Goal: Check status: Check status

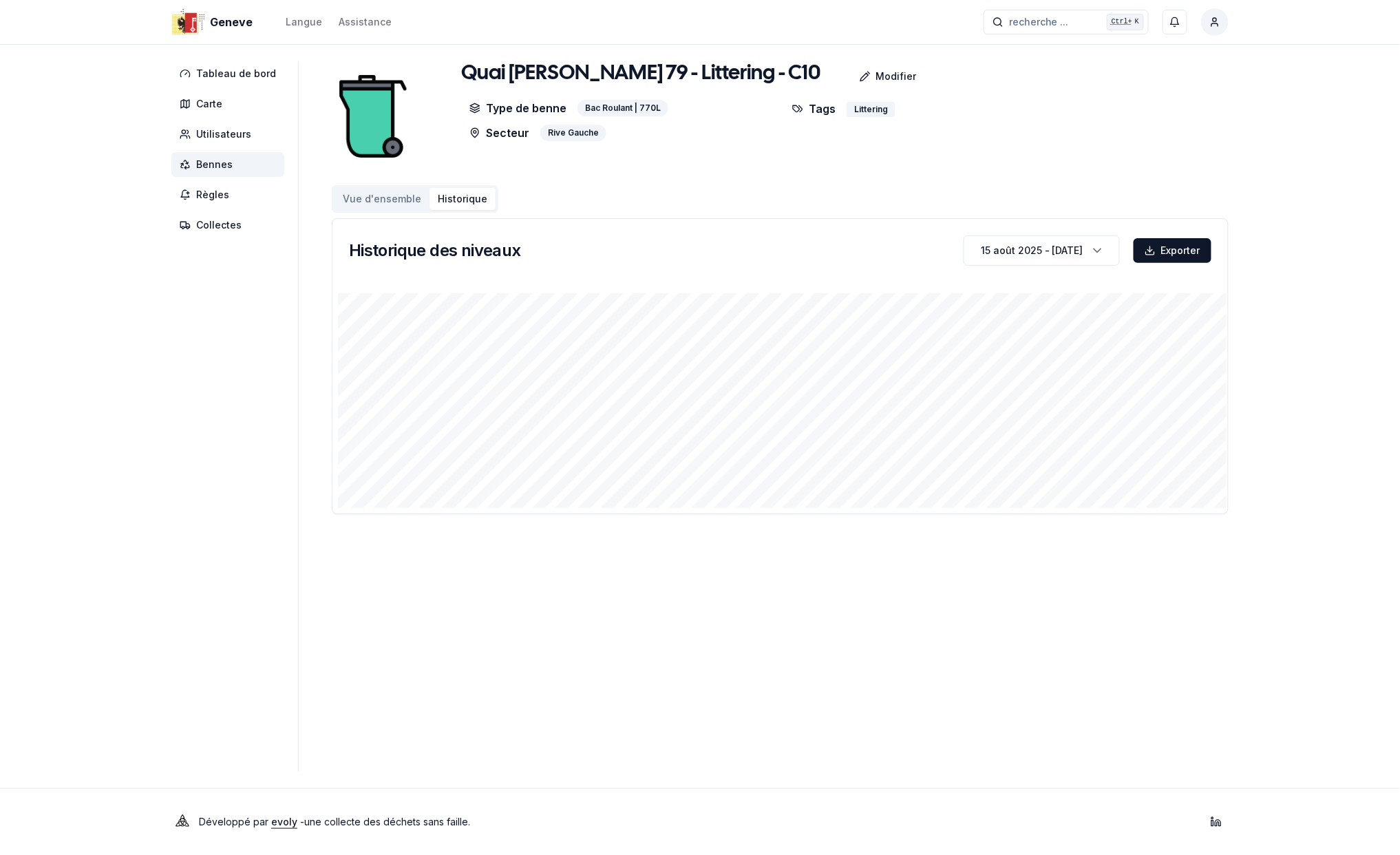
click at [219, 162] on span "Bennes" at bounding box center [214, 164] width 37 height 14
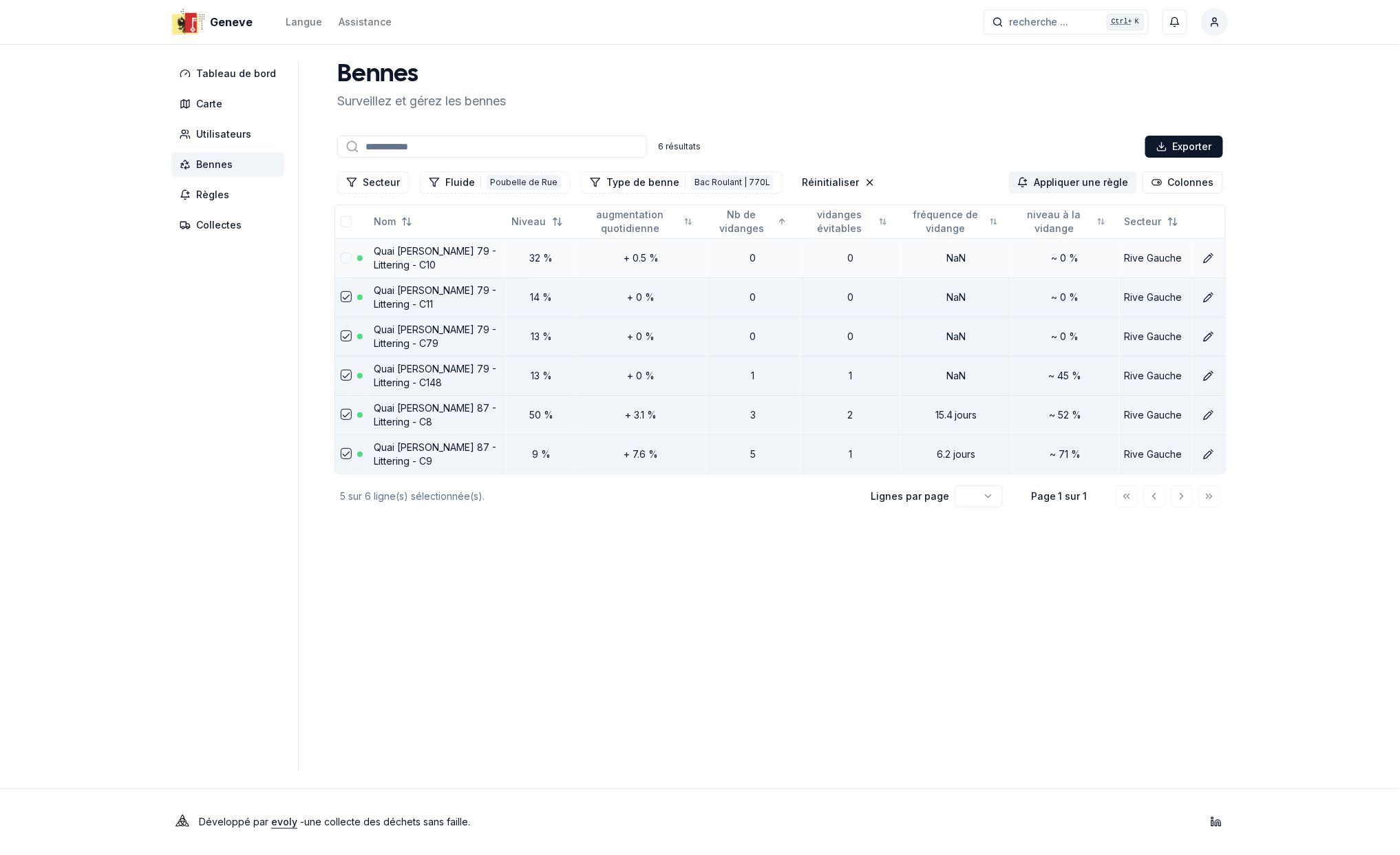
click at [419, 251] on link "Quai [PERSON_NAME] 79 - Littering - C10" at bounding box center [434, 258] width 122 height 26
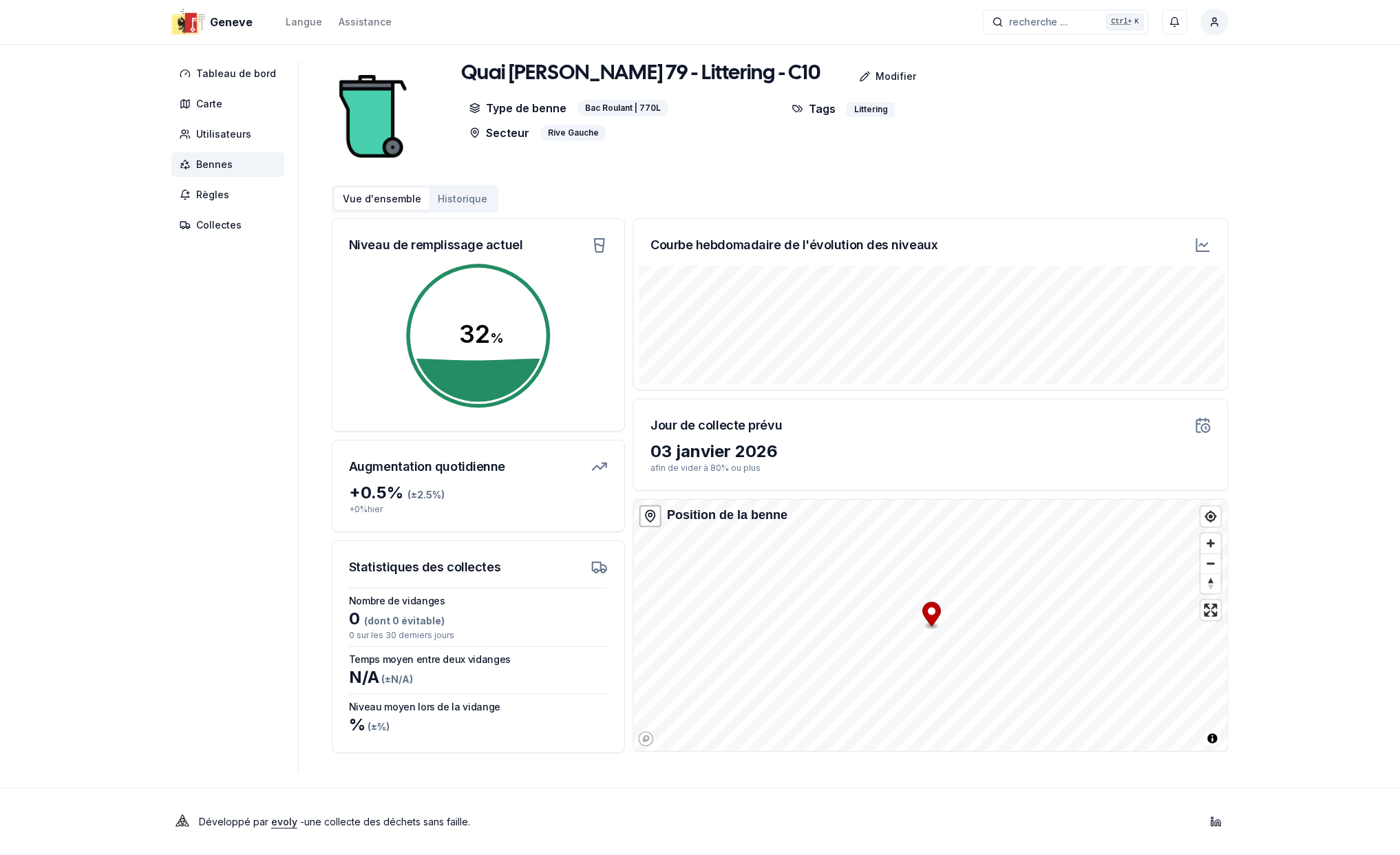
click at [461, 202] on button "Historique" at bounding box center [463, 199] width 66 height 22
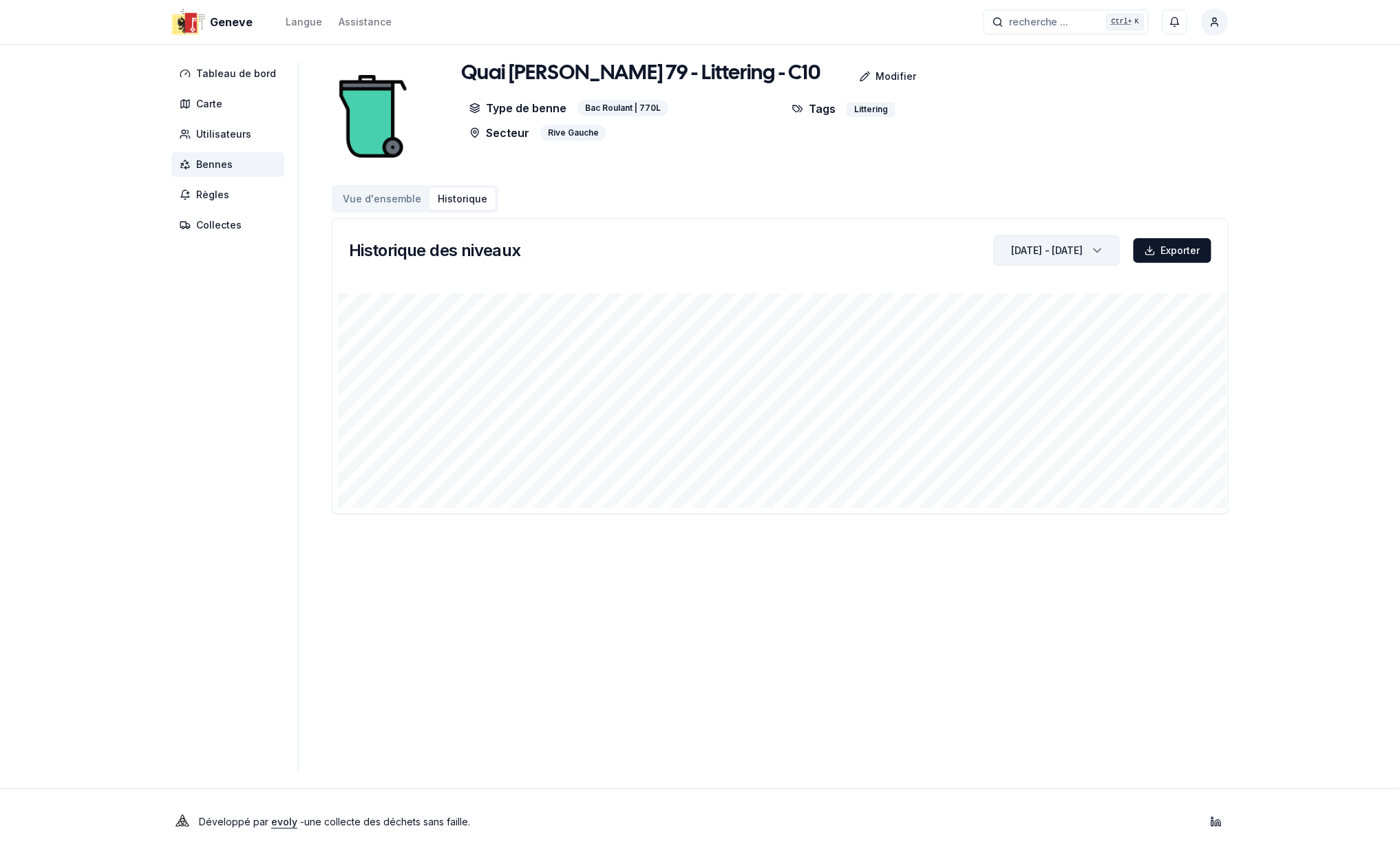
click at [1059, 251] on div "[DATE] - [DATE]" at bounding box center [1047, 251] width 72 height 14
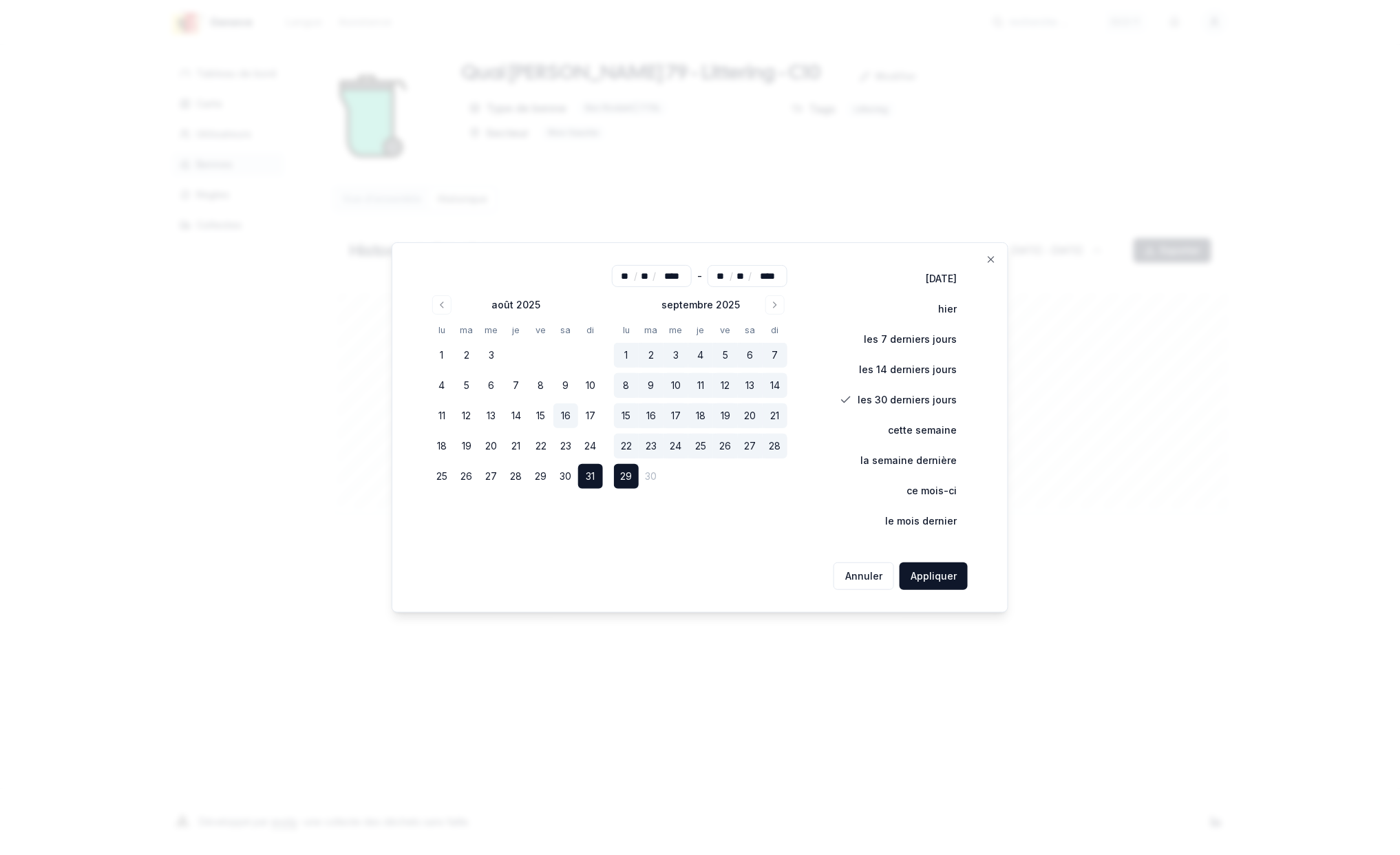
click at [572, 414] on button "16" at bounding box center [566, 416] width 25 height 25
type input "**"
click at [933, 575] on button "Appliquer" at bounding box center [933, 577] width 68 height 28
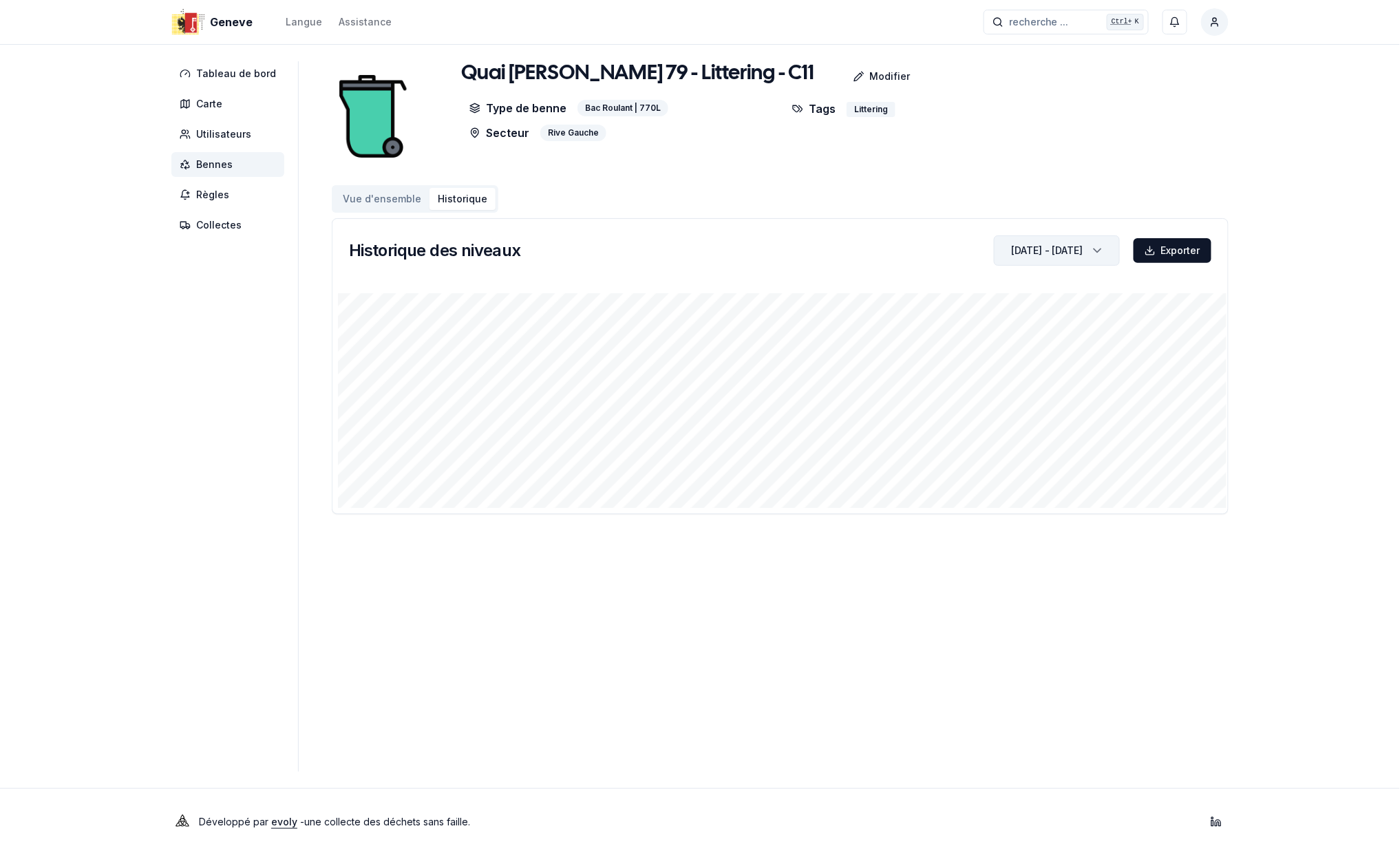
click at [1064, 251] on div "[DATE] - [DATE]" at bounding box center [1047, 251] width 72 height 14
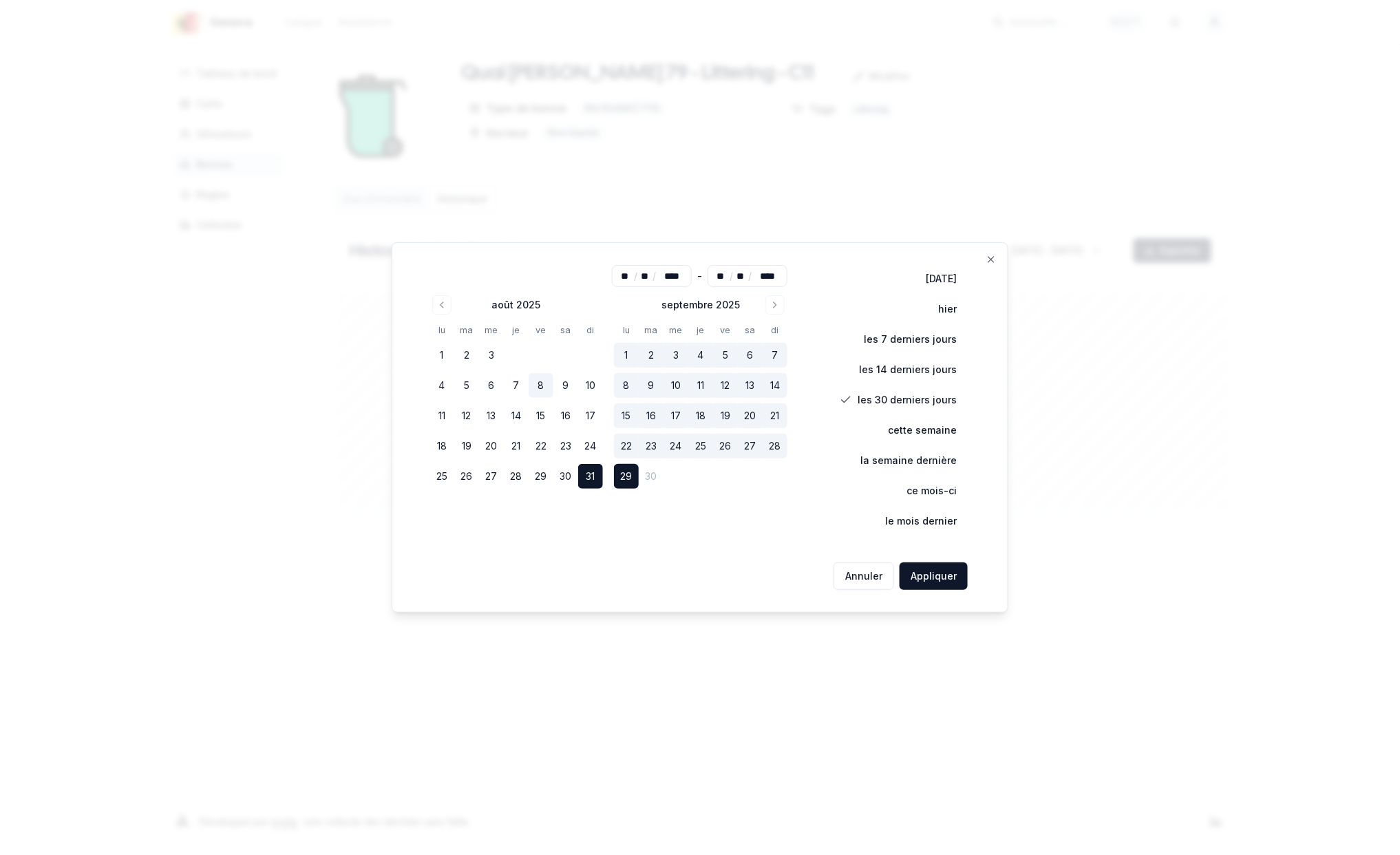
click at [543, 385] on button "8" at bounding box center [541, 385] width 25 height 25
type input "**"
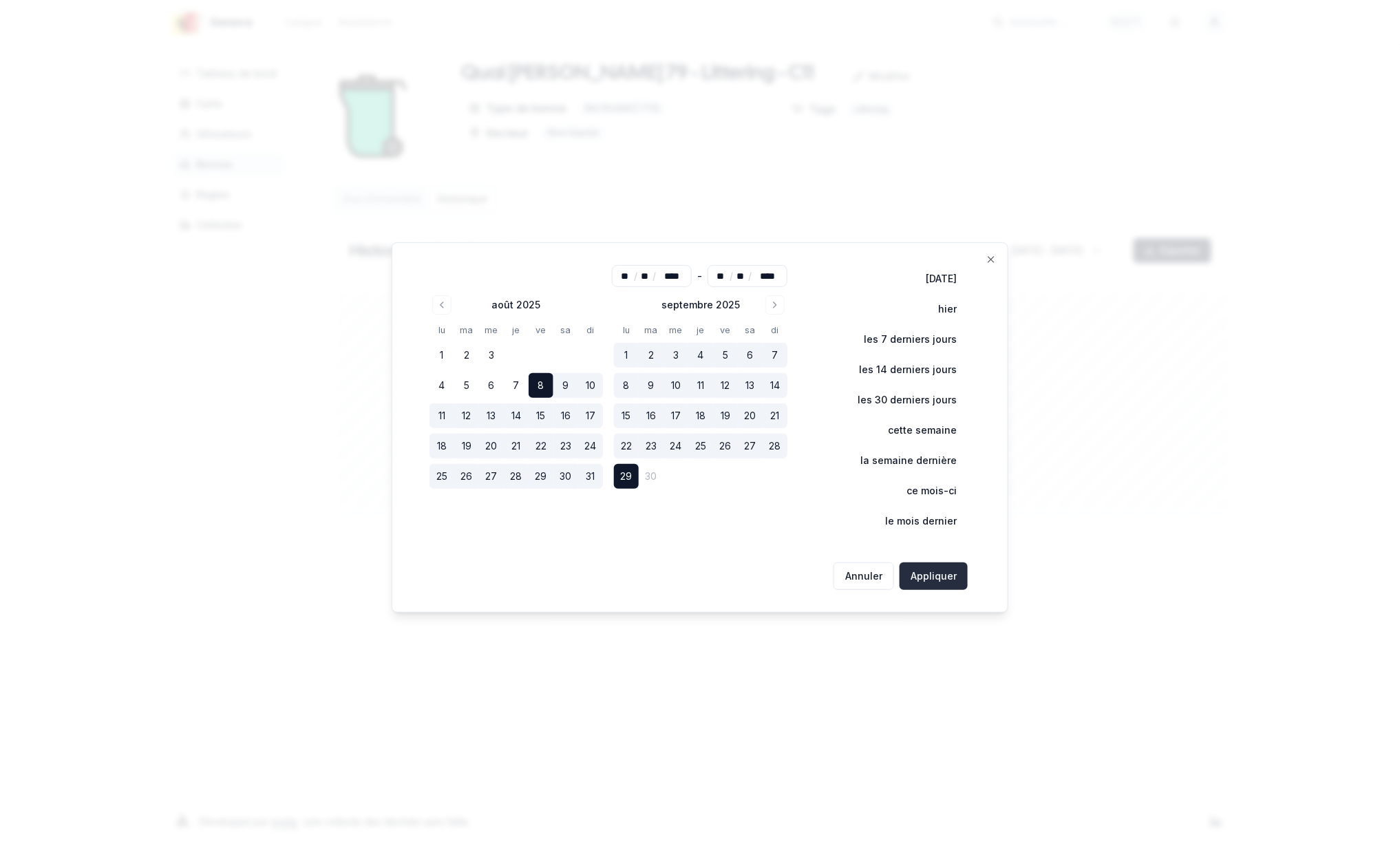
click at [929, 570] on button "Appliquer" at bounding box center [933, 577] width 68 height 28
